Goal: Task Accomplishment & Management: Use online tool/utility

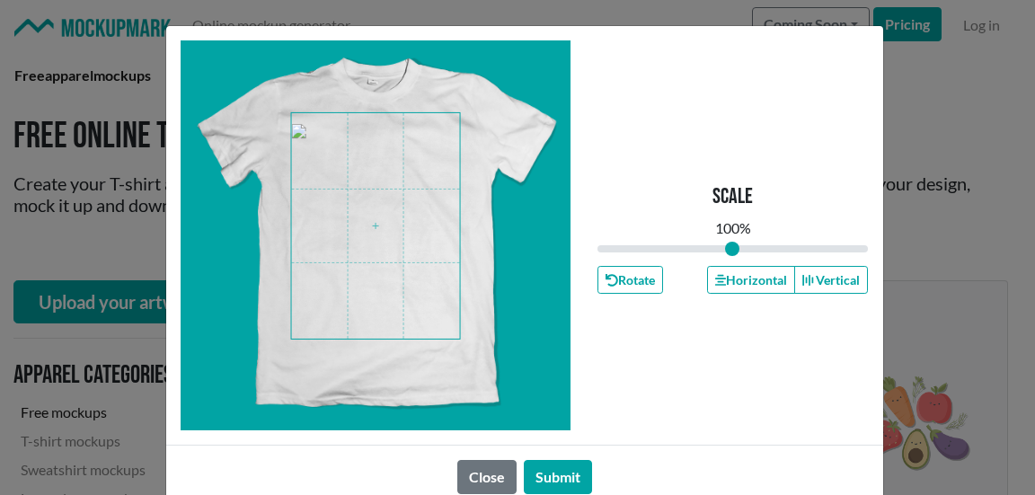
click at [378, 236] on span at bounding box center [375, 226] width 169 height 226
click at [553, 473] on button "Submit" at bounding box center [558, 477] width 68 height 34
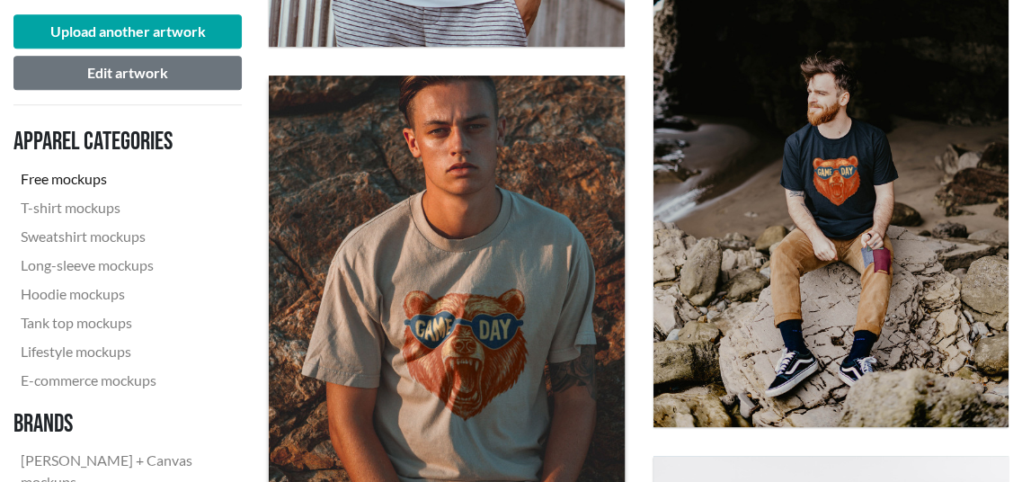
scroll to position [1078, 0]
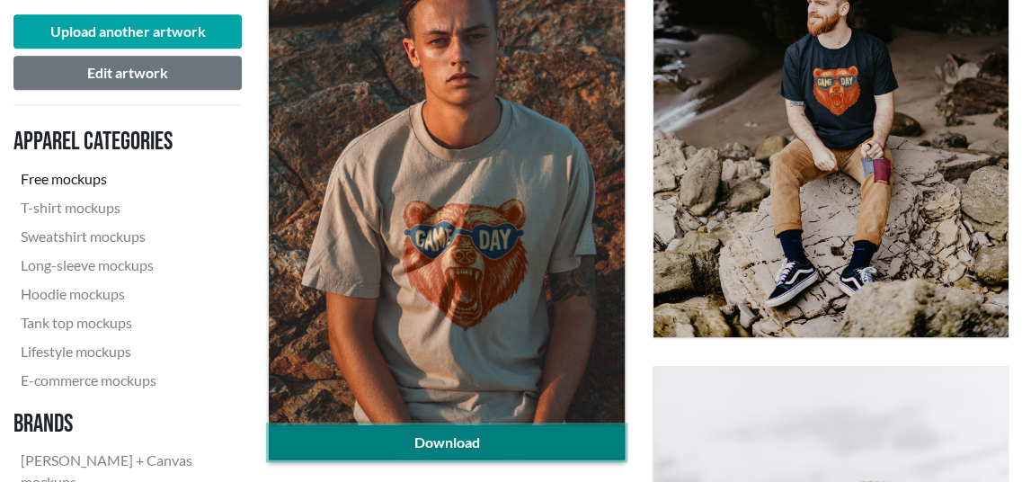
click at [490, 428] on link "Download" at bounding box center [446, 442] width 355 height 34
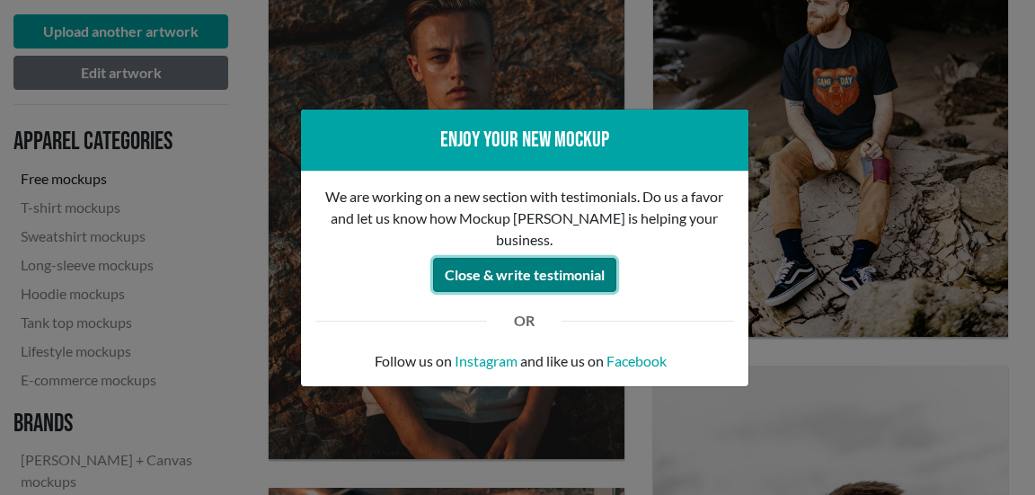
click at [531, 267] on button "Close & write testimonial" at bounding box center [524, 275] width 183 height 34
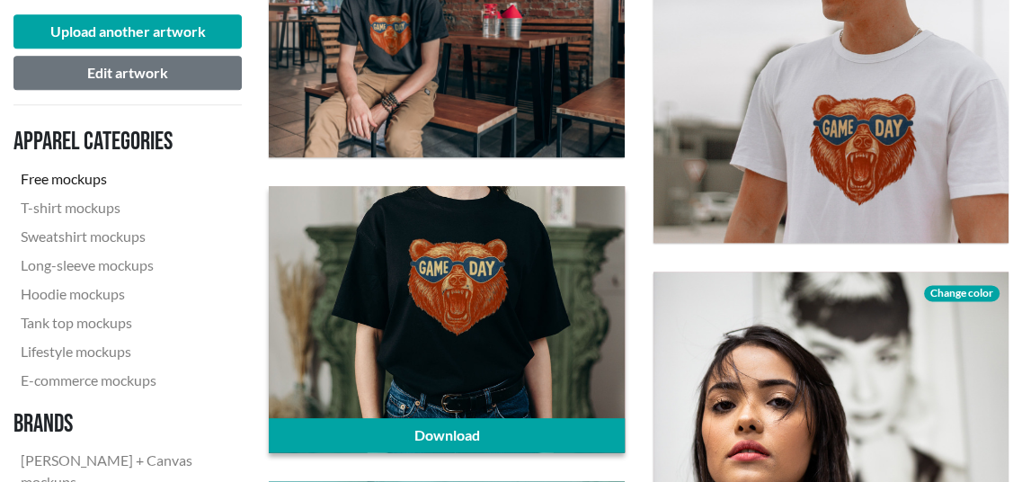
scroll to position [1707, 0]
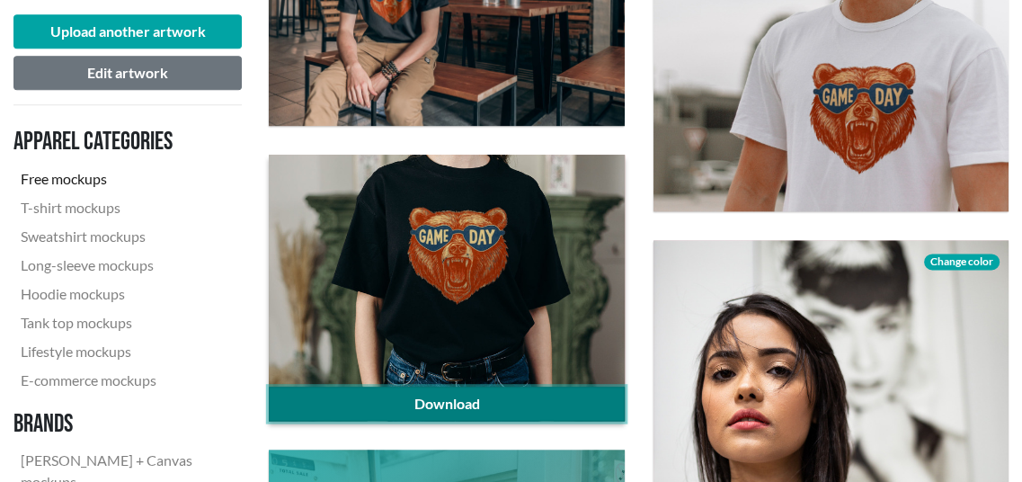
click at [404, 413] on link "Download" at bounding box center [446, 403] width 355 height 34
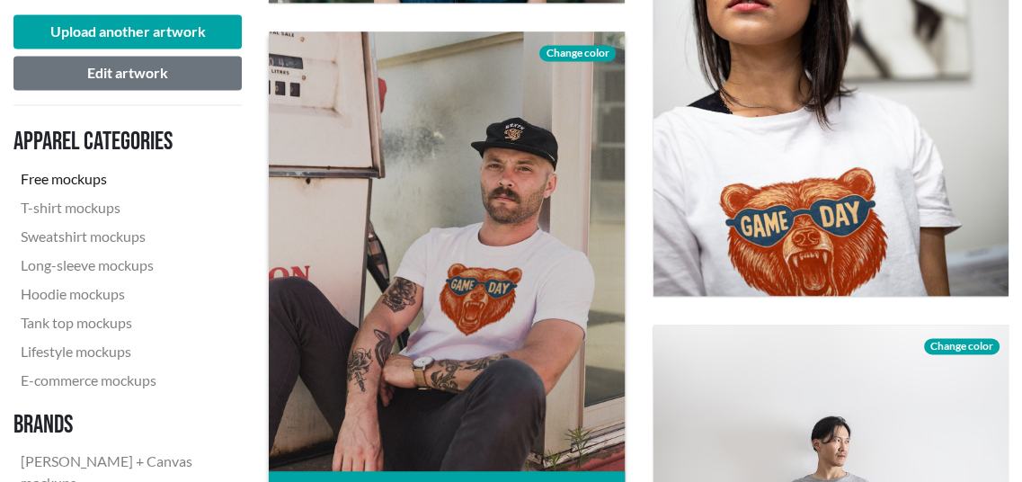
scroll to position [2157, 0]
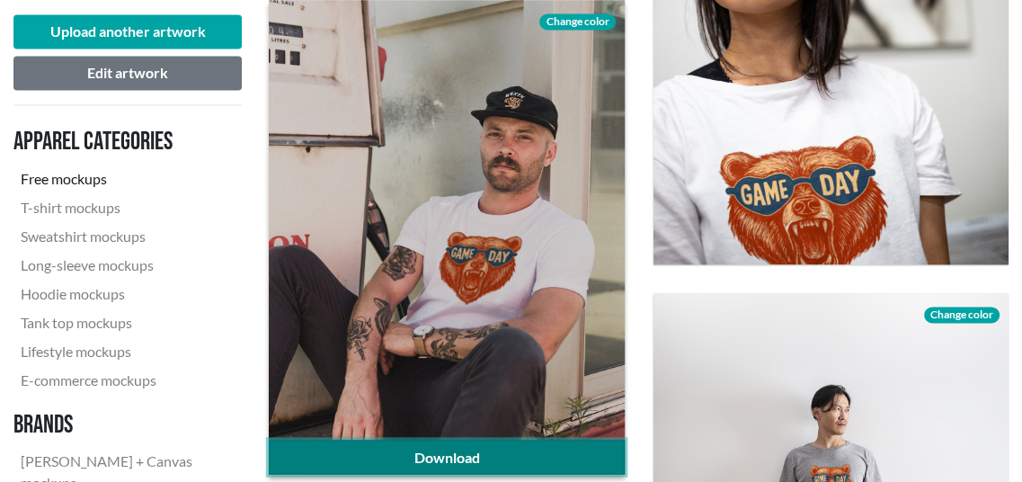
click at [457, 454] on link "Download" at bounding box center [446, 456] width 355 height 34
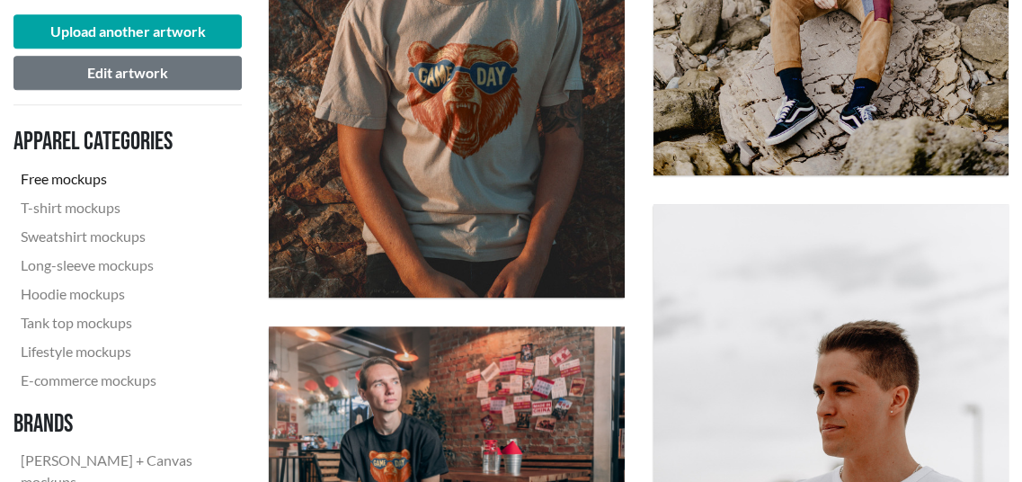
scroll to position [1168, 0]
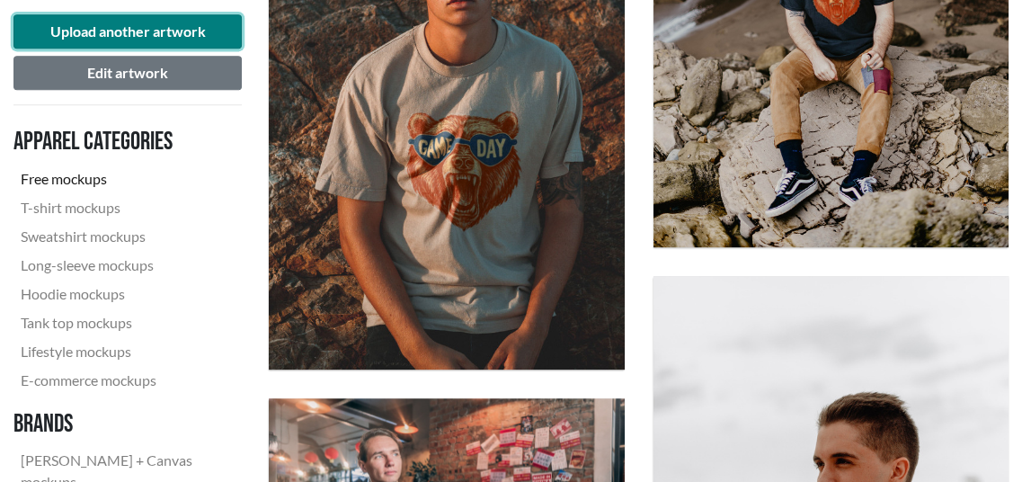
click at [144, 26] on button "Upload another artwork" at bounding box center [127, 31] width 228 height 34
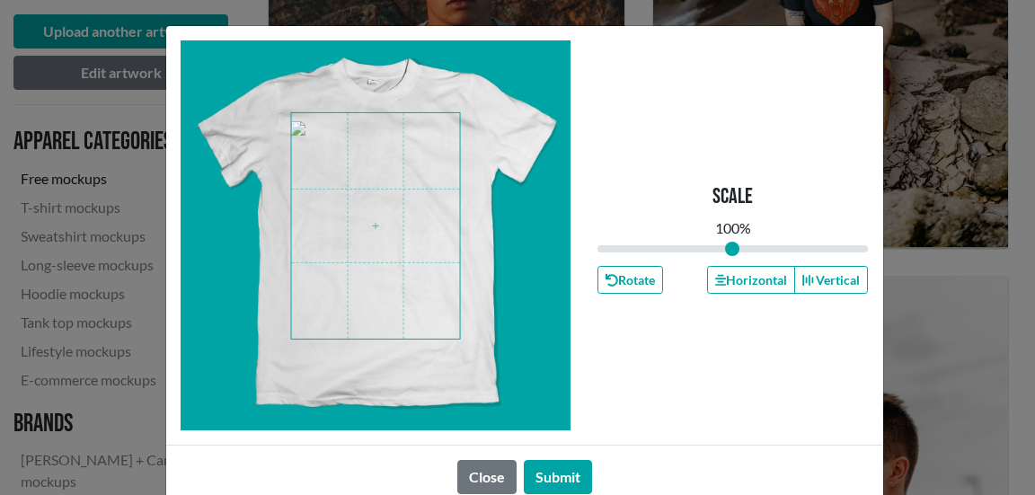
click at [361, 202] on span at bounding box center [375, 226] width 169 height 226
click at [555, 479] on button "Submit" at bounding box center [558, 477] width 68 height 34
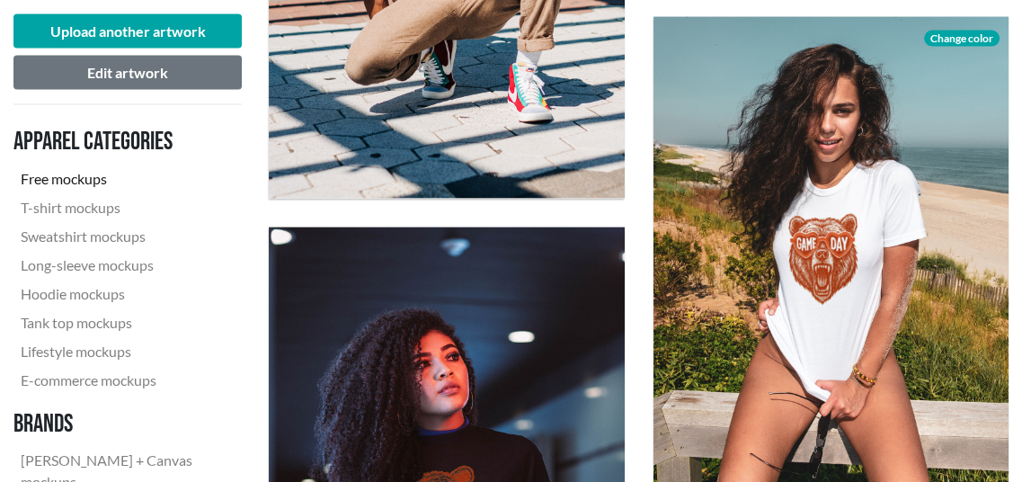
scroll to position [2966, 0]
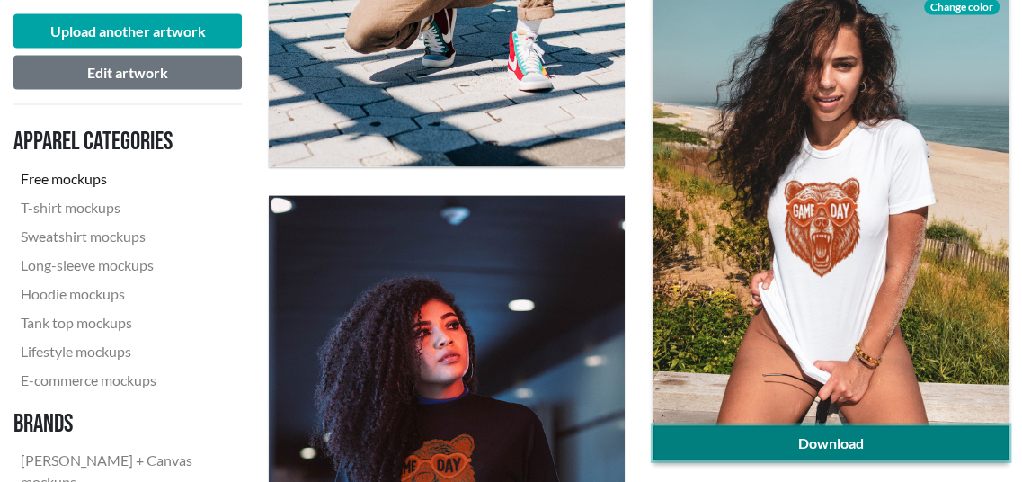
click at [745, 446] on link "Download" at bounding box center [830, 443] width 355 height 34
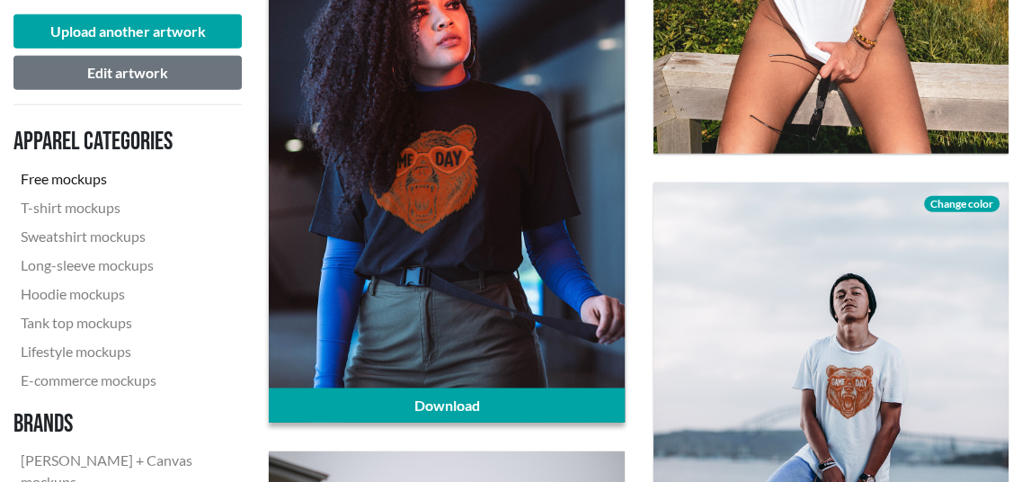
scroll to position [3505, 0]
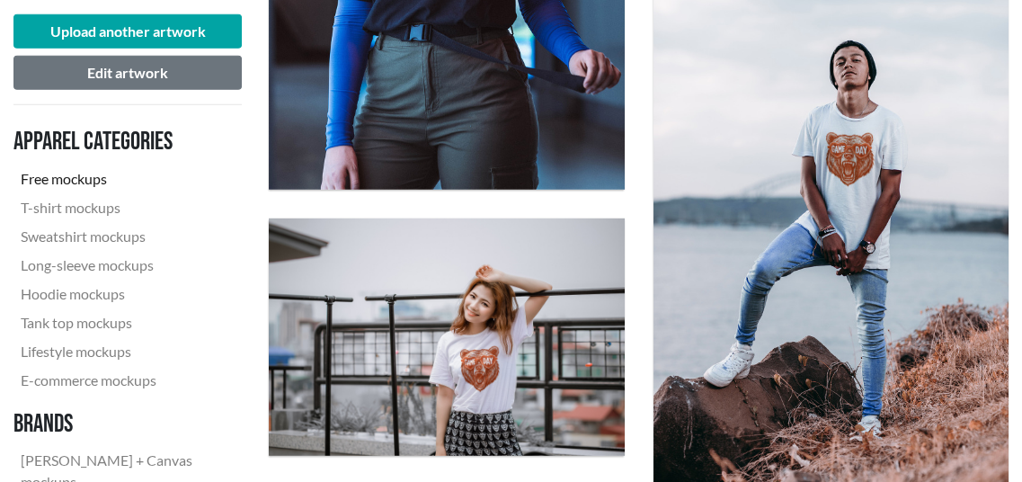
click at [1016, 395] on div "Download Change color" at bounding box center [831, 216] width 384 height 562
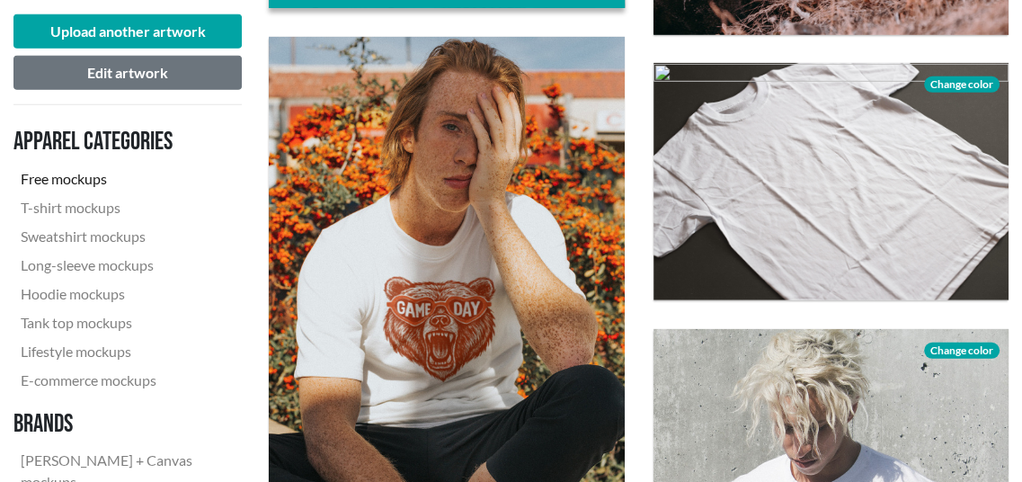
scroll to position [3954, 0]
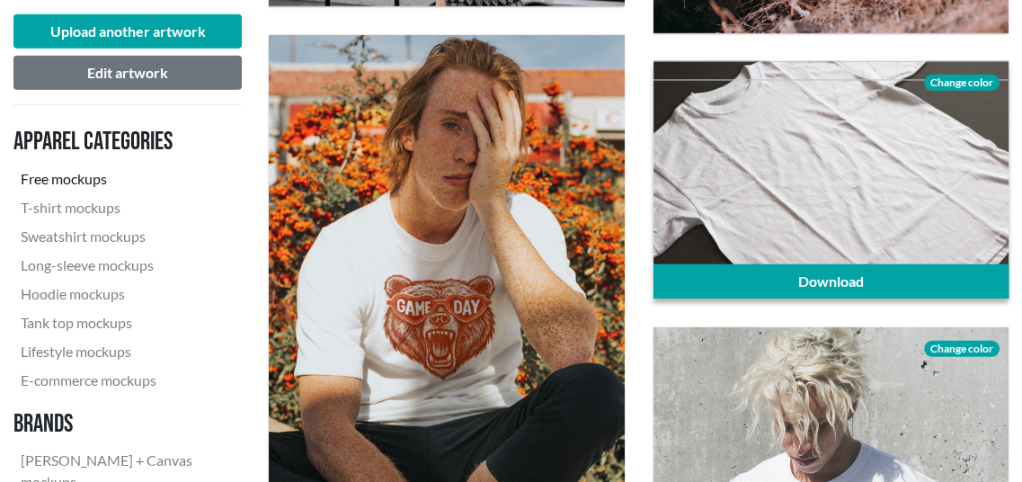
click at [958, 82] on span "Change color" at bounding box center [961, 83] width 75 height 16
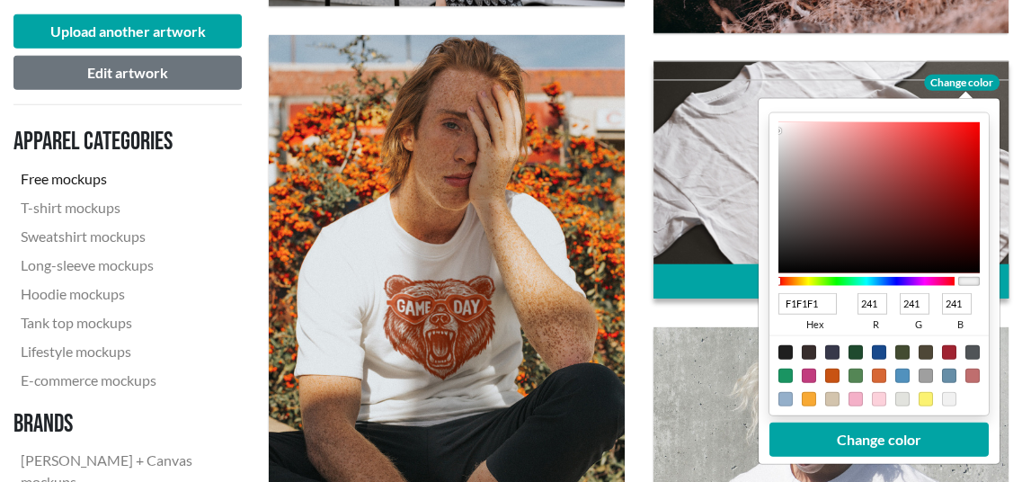
type input "D1CACA"
type input "209"
type input "202"
click at [784, 149] on div at bounding box center [877, 197] width 201 height 151
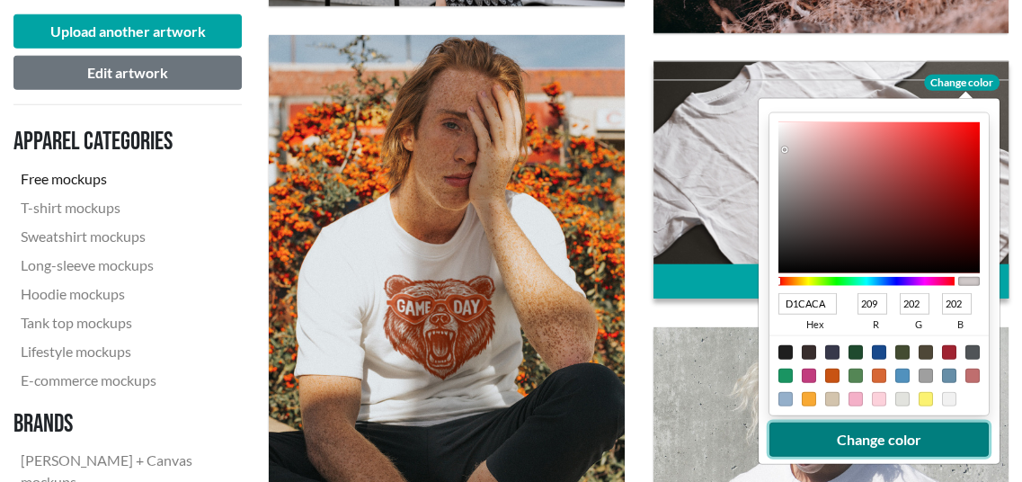
click at [831, 437] on button "Change color" at bounding box center [877, 439] width 219 height 34
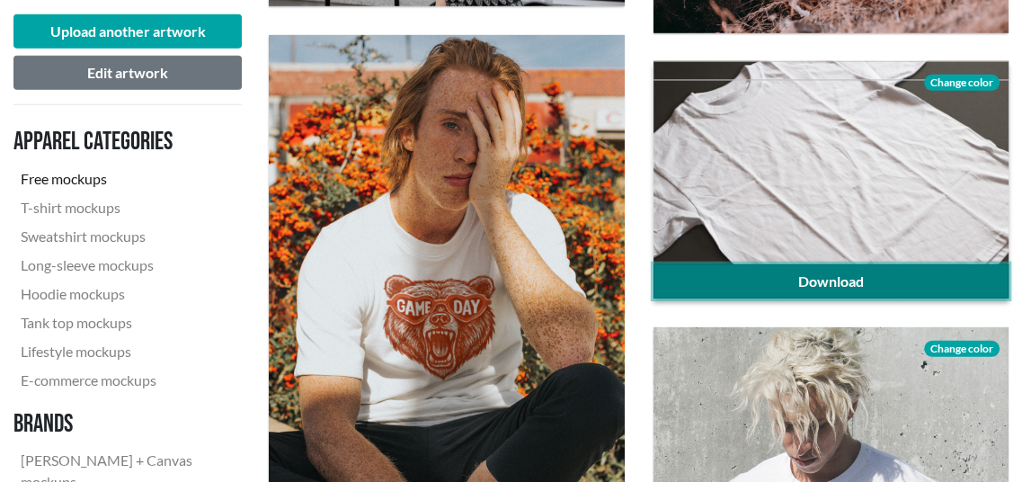
click at [839, 273] on link "Download" at bounding box center [830, 281] width 355 height 34
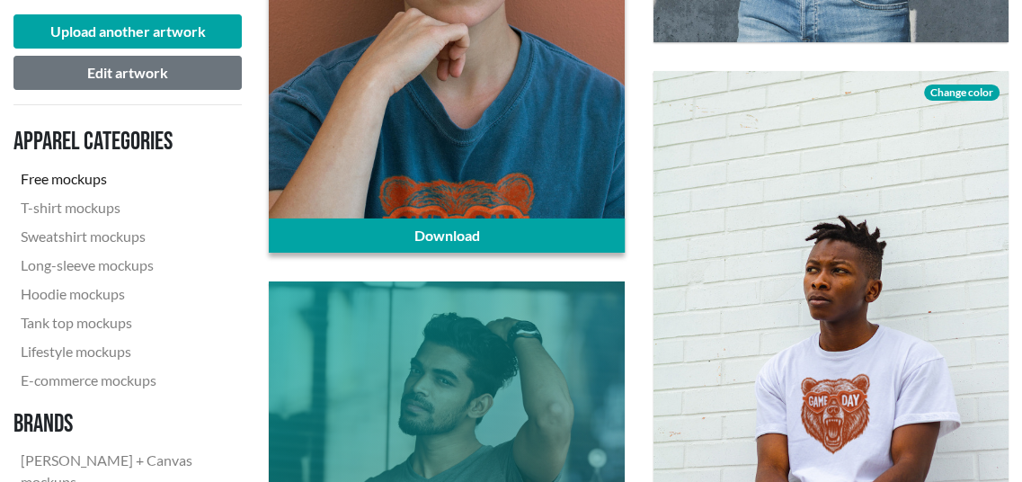
scroll to position [4943, 0]
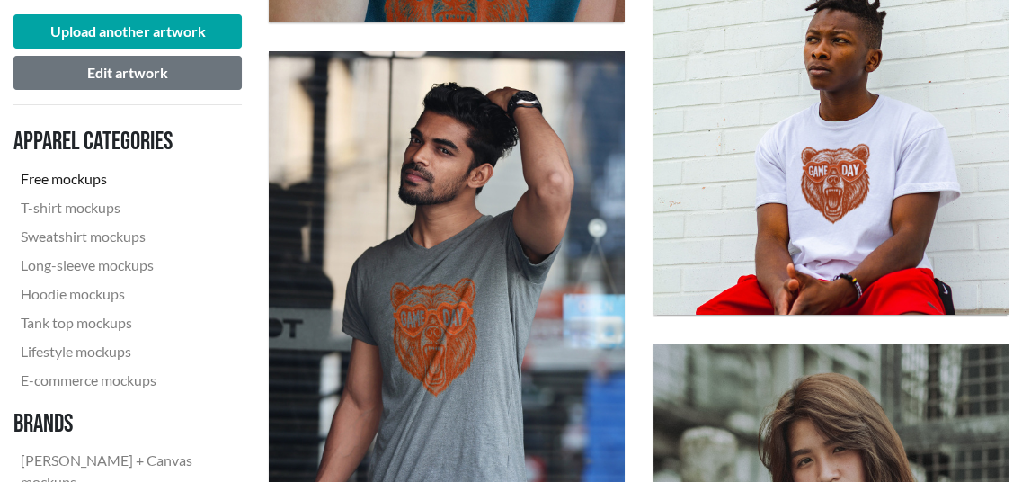
click at [1001, 326] on div "Download Change color" at bounding box center [831, 78] width 384 height 502
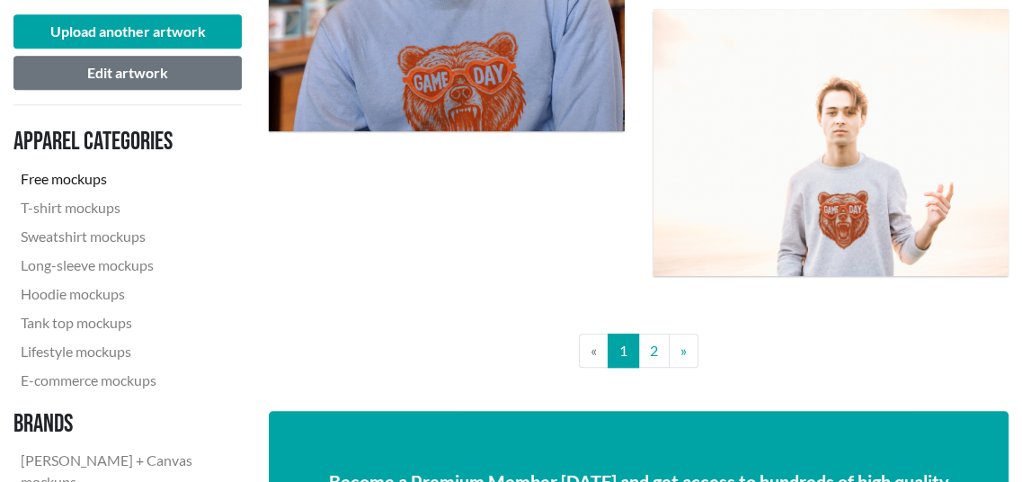
scroll to position [5841, 0]
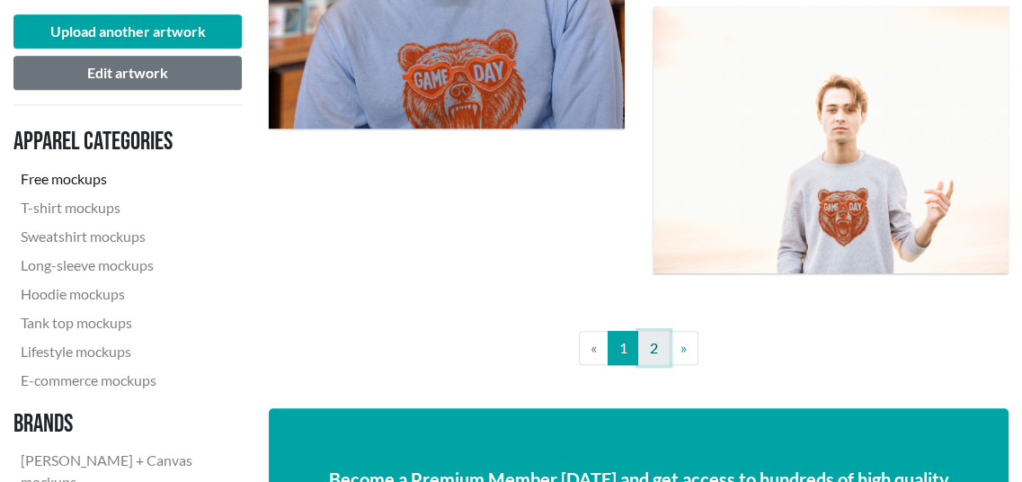
click at [654, 344] on link "2" at bounding box center [653, 348] width 31 height 34
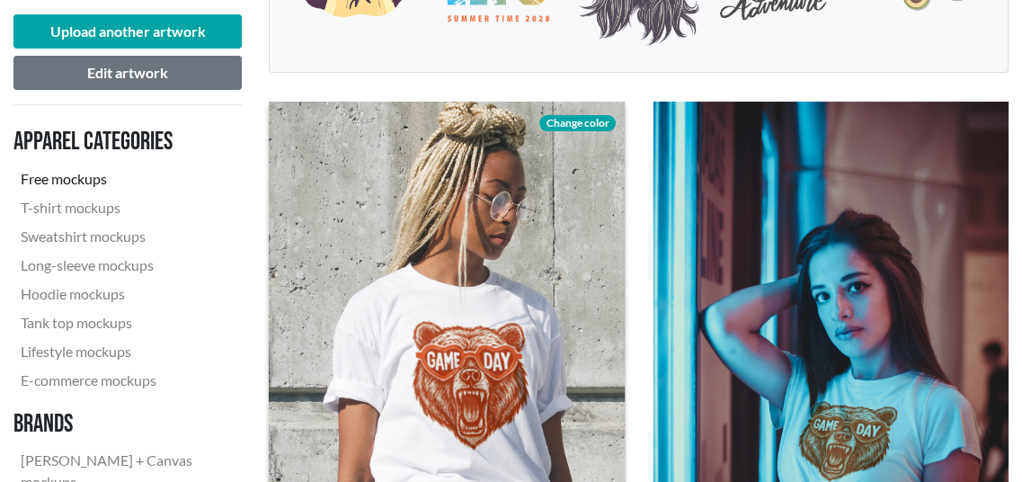
scroll to position [449, 0]
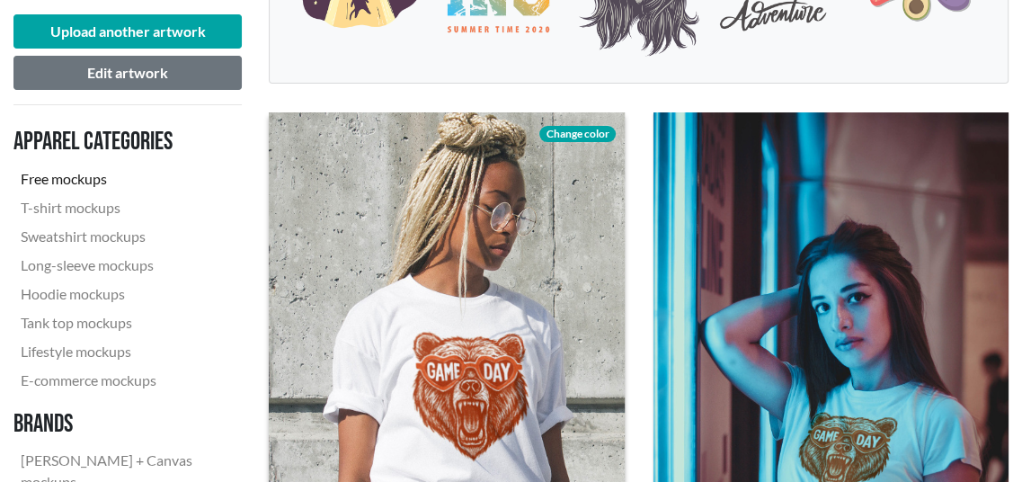
click at [561, 132] on span "Change color" at bounding box center [576, 134] width 75 height 16
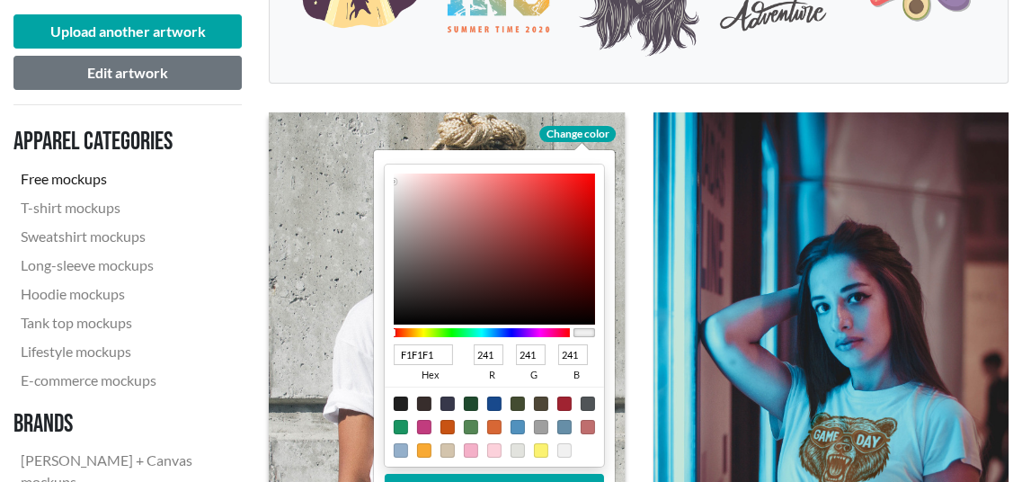
type input "BEBCBC"
type input "190"
type input "188"
click at [395, 211] on div at bounding box center [494, 248] width 201 height 151
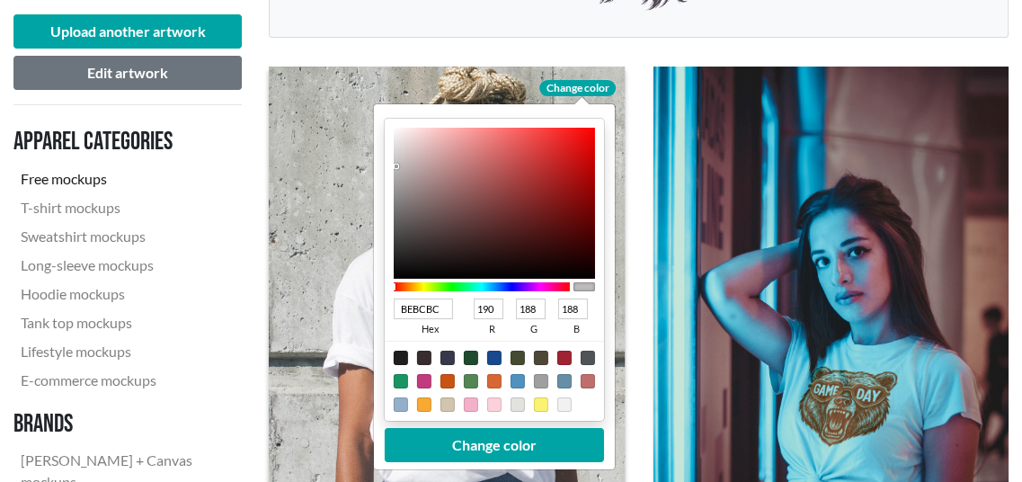
scroll to position [539, 0]
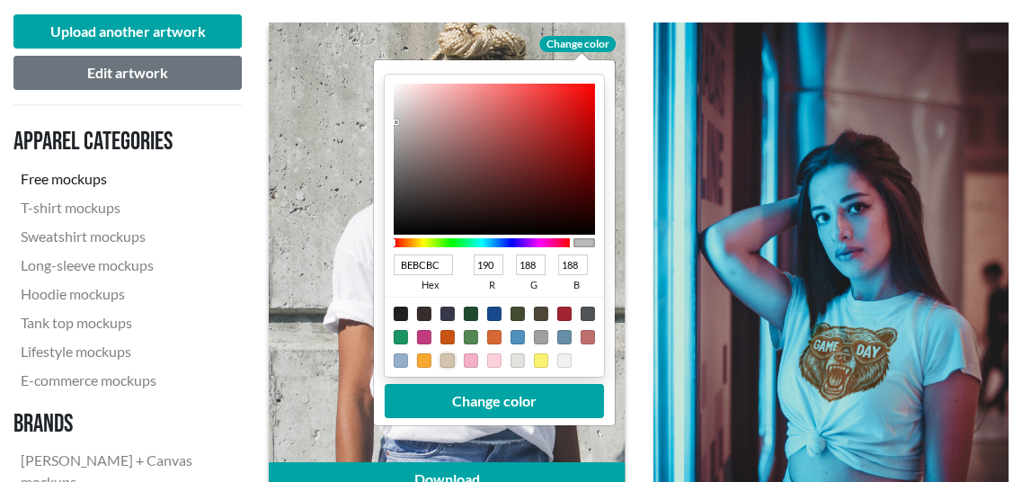
click at [447, 357] on div at bounding box center [447, 360] width 14 height 14
type input "D3C4AD"
type input "211"
type input "196"
type input "173"
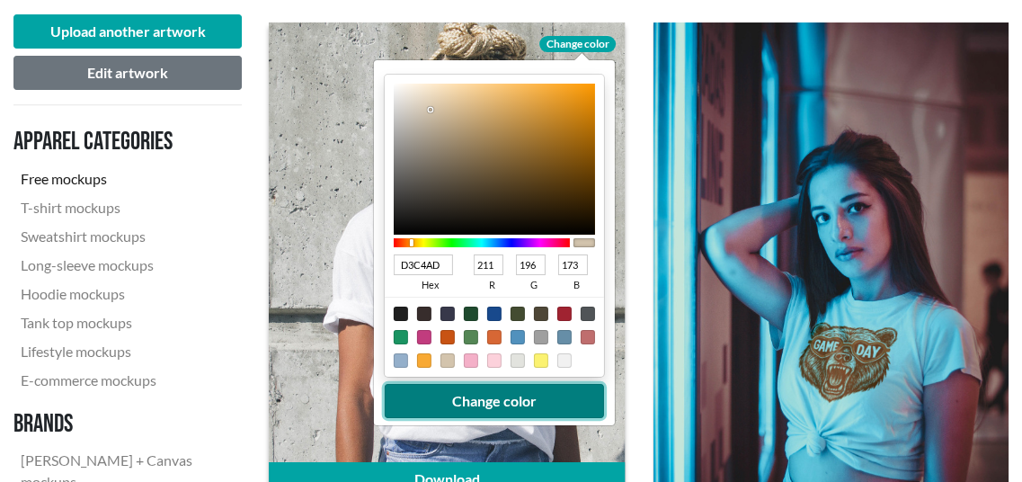
click at [473, 409] on button "Change color" at bounding box center [494, 401] width 219 height 34
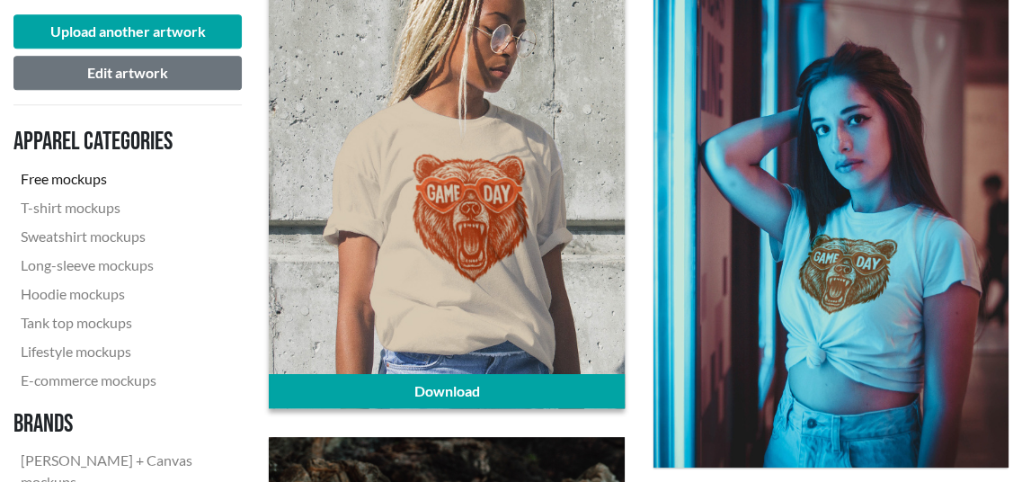
scroll to position [719, 0]
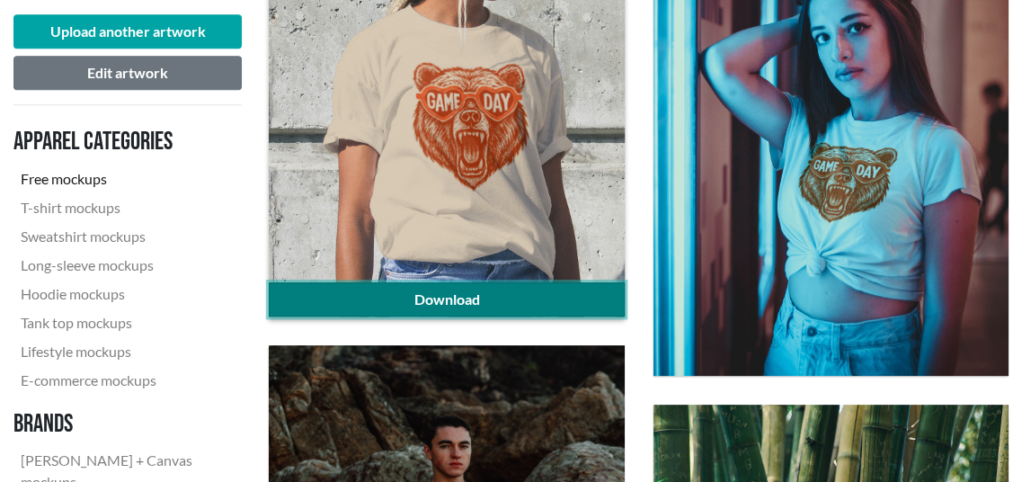
click at [489, 297] on link "Download" at bounding box center [446, 299] width 355 height 34
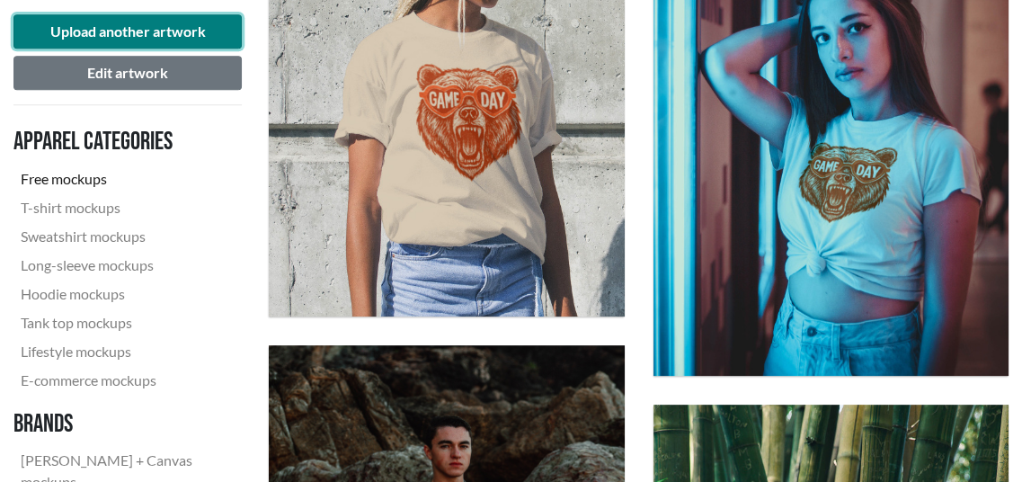
click at [173, 31] on button "Upload another artwork" at bounding box center [127, 31] width 228 height 34
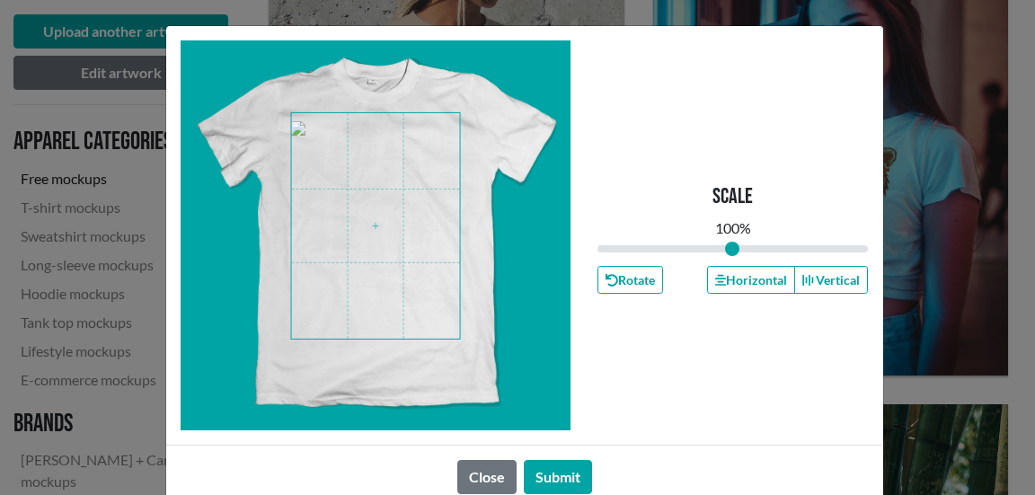
click at [360, 218] on span at bounding box center [375, 226] width 169 height 226
click at [544, 474] on button "Submit" at bounding box center [558, 477] width 68 height 34
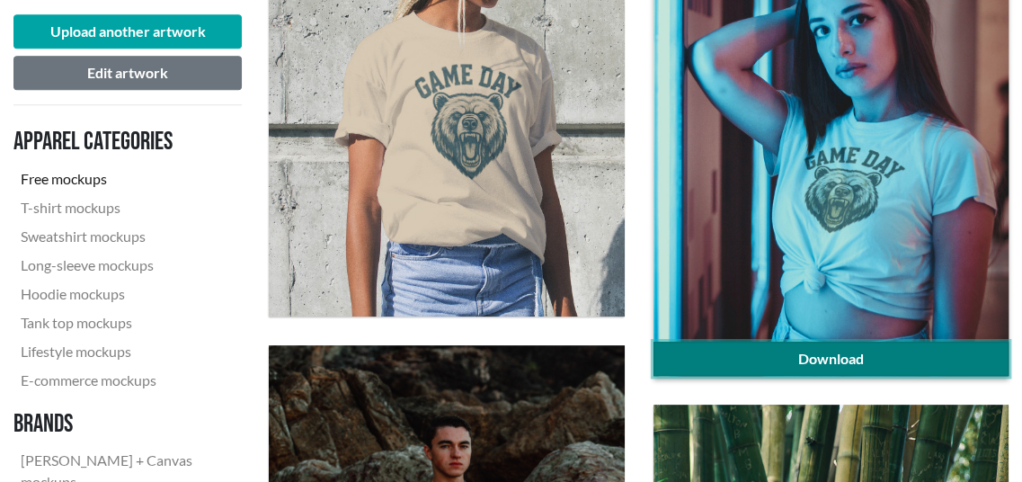
click at [763, 361] on link "Download" at bounding box center [830, 358] width 355 height 34
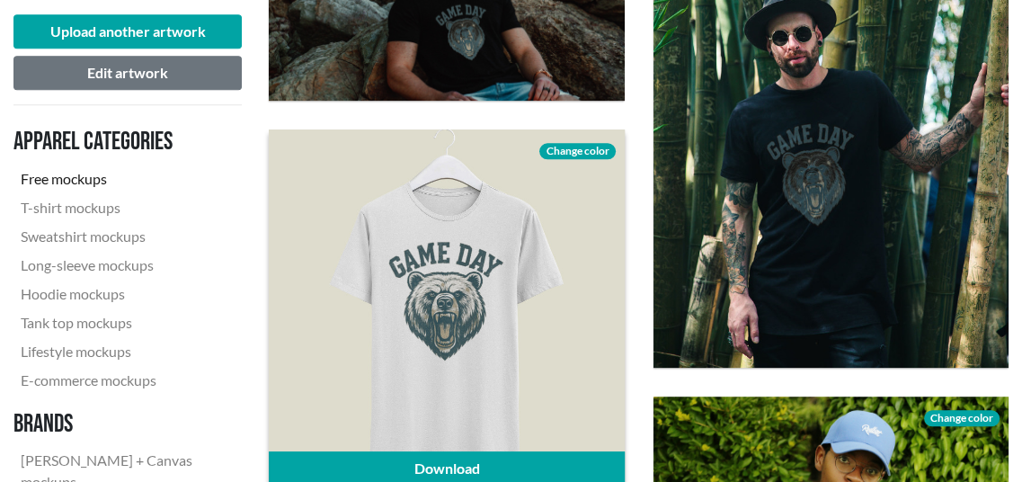
scroll to position [1258, 0]
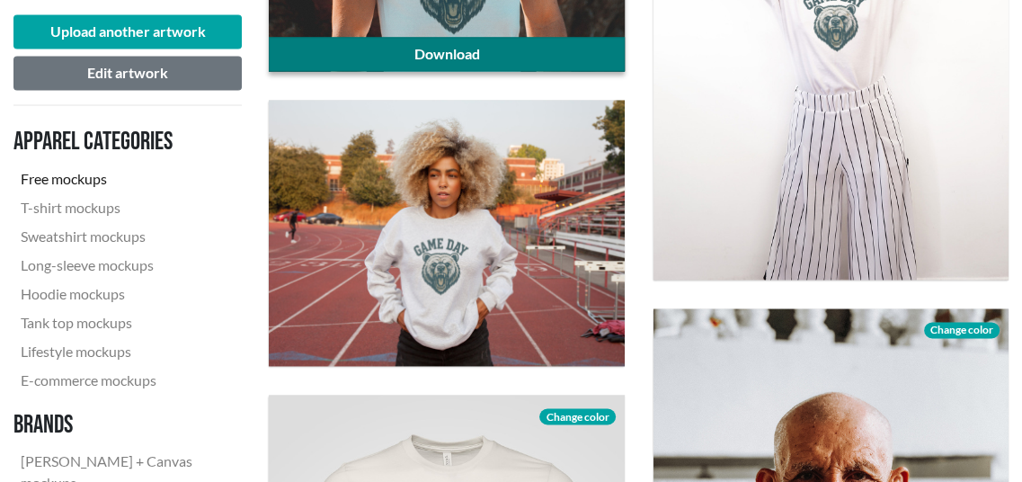
scroll to position [2157, 0]
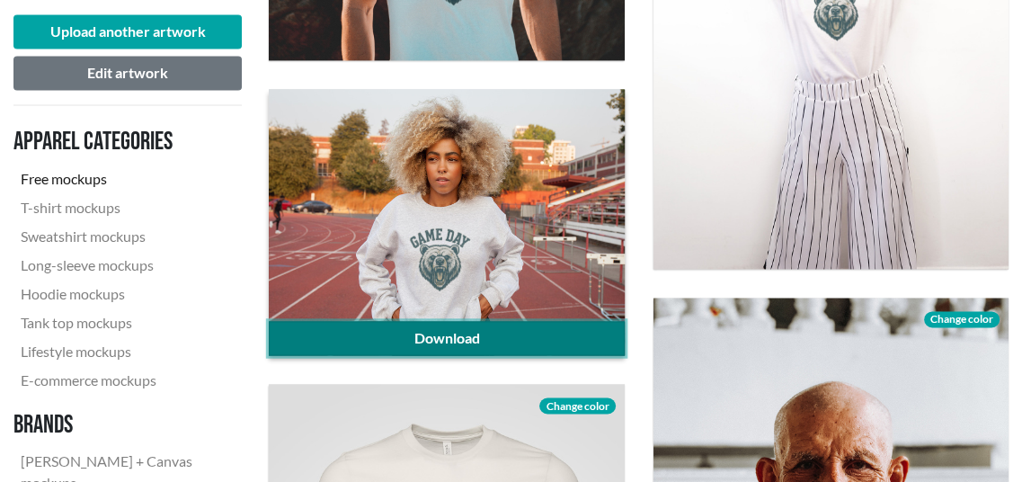
click at [439, 341] on link "Download" at bounding box center [446, 338] width 355 height 34
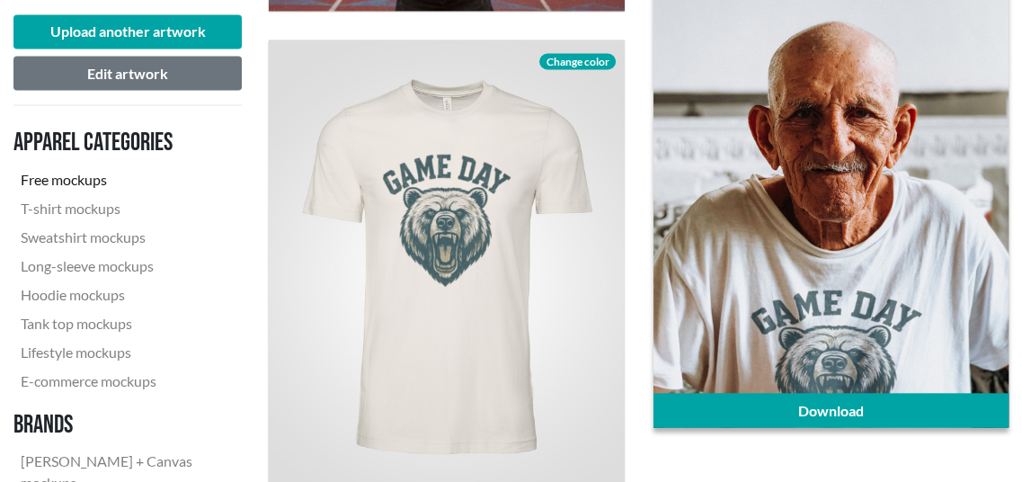
scroll to position [2606, 0]
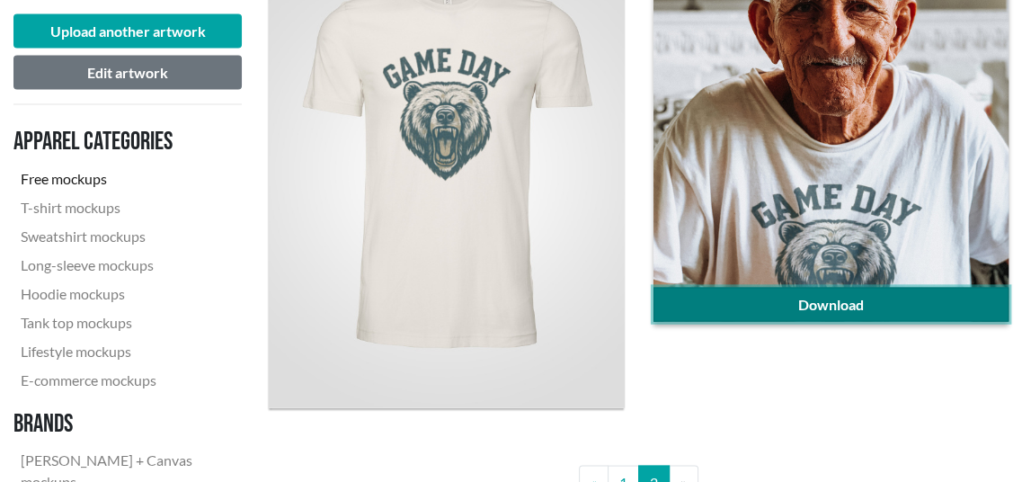
click at [895, 309] on link "Download" at bounding box center [830, 305] width 355 height 34
